Goal: Information Seeking & Learning: Learn about a topic

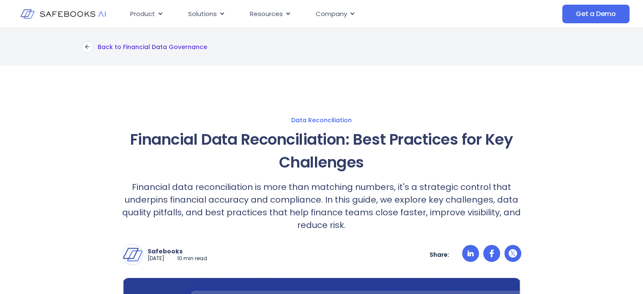
click at [114, 46] on p "Back to Financial Data Governance" at bounding box center [152, 47] width 109 height 8
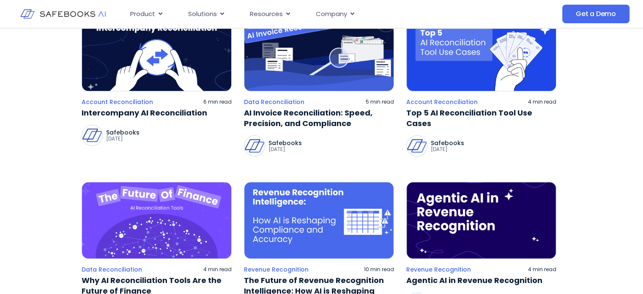
scroll to position [156, 0]
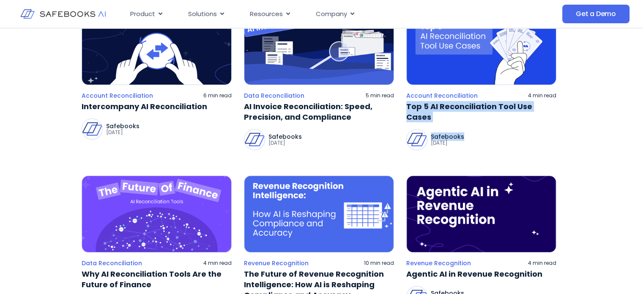
drag, startPoint x: 639, startPoint y: 96, endPoint x: 558, endPoint y: 120, distance: 84.7
click at [500, 107] on link "Top 5 AI Reconciliation Tool Use Cases" at bounding box center [481, 111] width 150 height 21
